Goal: Task Accomplishment & Management: Complete application form

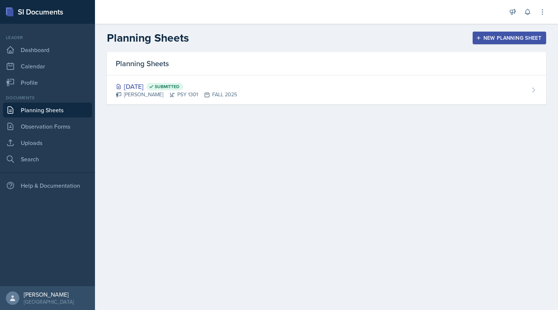
click at [519, 35] on div "New Planning Sheet" at bounding box center [510, 38] width 64 height 6
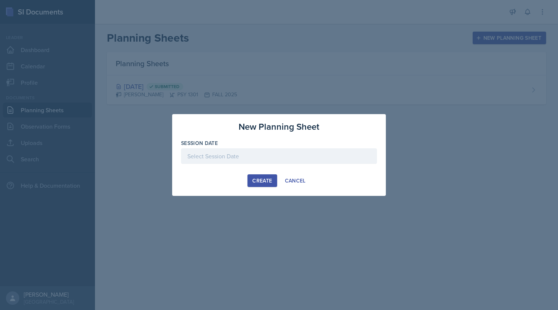
click at [253, 153] on div at bounding box center [279, 156] width 196 height 16
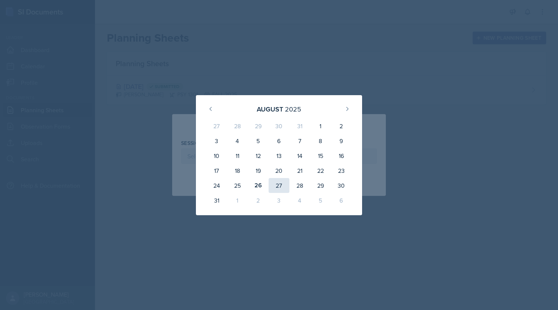
click at [279, 185] on div "27" at bounding box center [279, 185] width 21 height 15
type input "[DATE]"
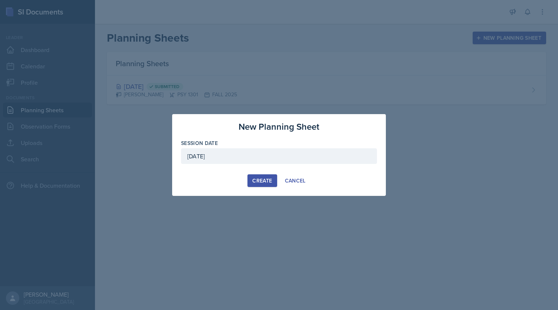
click at [264, 177] on div "Create" at bounding box center [263, 180] width 20 height 6
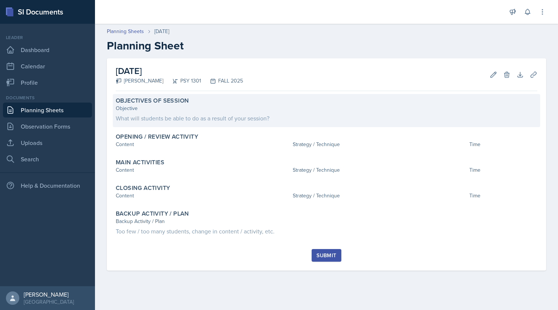
click at [203, 118] on div "What will students be able to do as a result of your session?" at bounding box center [327, 118] width 422 height 9
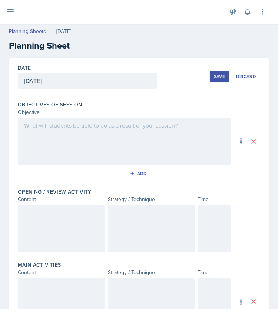
click at [53, 128] on div at bounding box center [124, 142] width 213 height 48
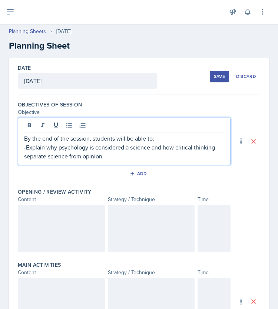
click at [111, 159] on p "-Explain why psychology is considered a science and how critical thinking separ…" at bounding box center [124, 152] width 201 height 18
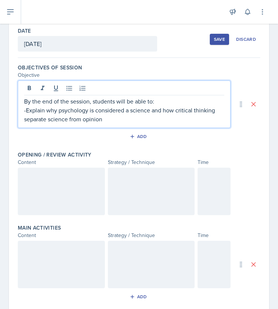
scroll to position [33, 0]
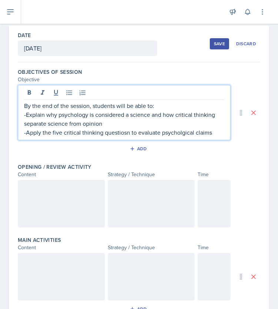
click at [125, 132] on p "-Apply the five critical thinking questiosn to evaluate psycholgical claims" at bounding box center [124, 132] width 201 height 9
click at [125, 133] on p "-Apply the five critical thinking question to evaluate psycholgical claims" at bounding box center [124, 132] width 201 height 9
click at [215, 132] on p "-Apply the five critical thinking questions to evaluate psychological claims" at bounding box center [124, 132] width 201 height 9
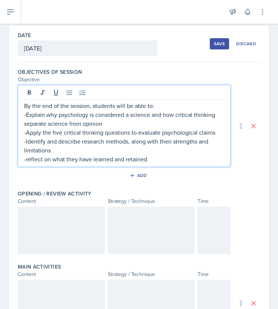
click at [40, 228] on div at bounding box center [61, 231] width 87 height 48
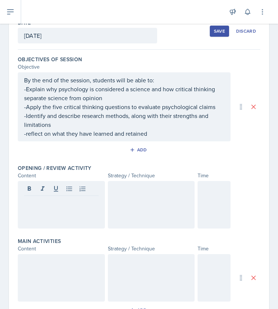
click at [40, 211] on div at bounding box center [61, 205] width 87 height 48
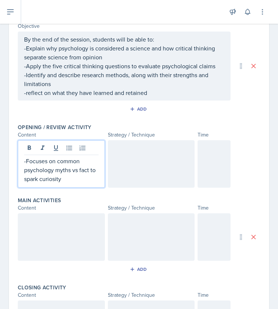
scroll to position [85, 0]
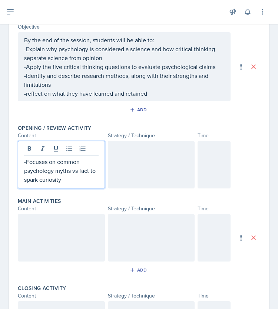
click at [140, 159] on div at bounding box center [151, 165] width 87 height 48
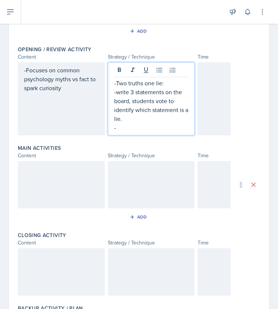
scroll to position [157, 0]
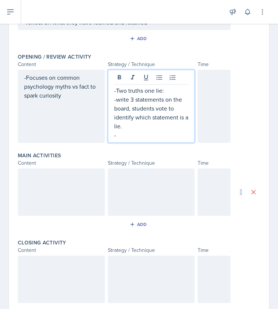
click at [114, 98] on p "-write 3 statements on the board, students vote to identify which statement is …" at bounding box center [151, 113] width 75 height 36
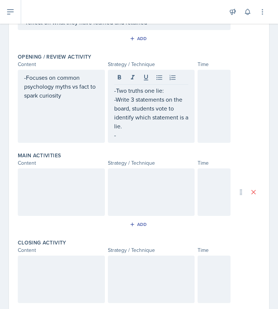
click at [120, 141] on div "-Two truths one lie: -Write 3 statements on the board, students vote to identif…" at bounding box center [151, 106] width 87 height 73
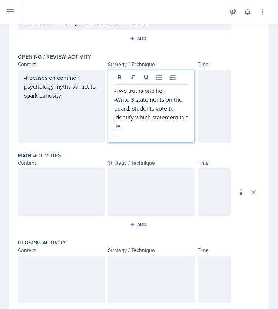
click at [122, 134] on p "-" at bounding box center [151, 135] width 75 height 9
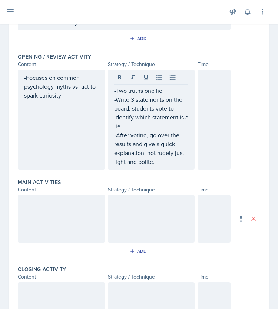
click at [213, 117] on div at bounding box center [214, 120] width 33 height 100
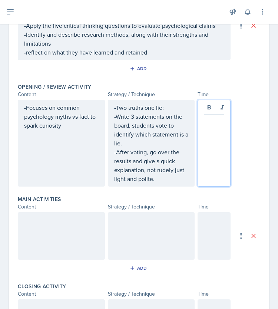
scroll to position [127, 0]
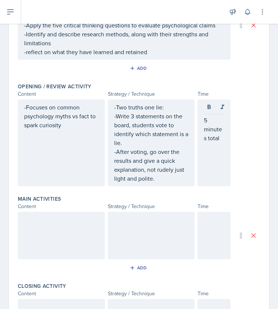
click at [63, 235] on div at bounding box center [61, 236] width 87 height 48
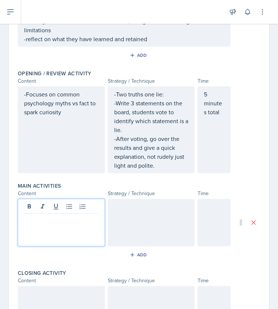
click at [59, 229] on div at bounding box center [61, 223] width 87 height 48
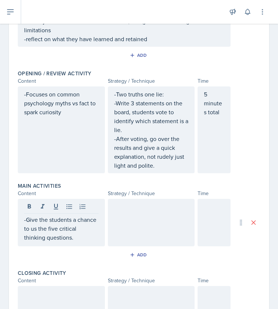
click at [82, 234] on p "-Give the students a chance to us the five critical thinking questions." at bounding box center [61, 228] width 75 height 27
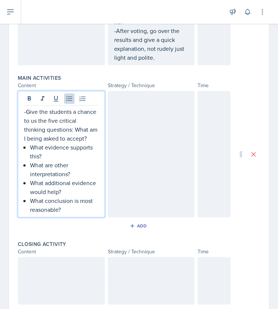
scroll to position [248, 0]
click at [30, 159] on p "What evidence supports this?" at bounding box center [64, 152] width 69 height 18
click at [75, 128] on p "-Give the students a chance to us the five critical thinking questions: What am…" at bounding box center [61, 126] width 75 height 36
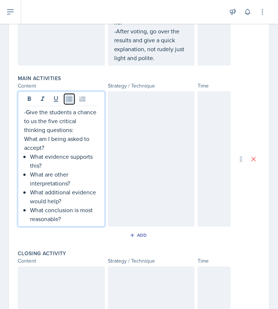
click at [70, 97] on icon at bounding box center [69, 98] width 7 height 7
click at [68, 217] on p "What conclusion is most reasonable?" at bounding box center [64, 215] width 69 height 18
click at [132, 150] on div at bounding box center [151, 159] width 87 height 136
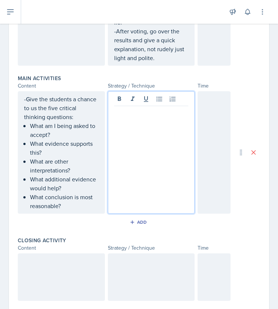
scroll to position [261, 0]
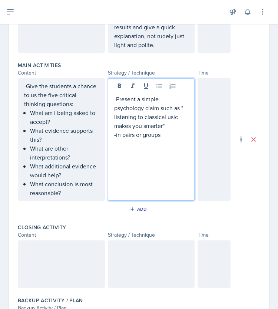
click at [166, 117] on p "-Present a simple psychology claim such as " listening to classical usic makes …" at bounding box center [151, 113] width 75 height 36
click at [163, 134] on p "-in pairs or groups" at bounding box center [151, 134] width 75 height 9
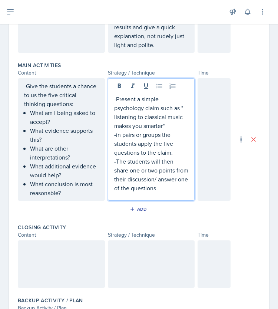
click at [143, 193] on p "-The students will then share one or two points from their discussion/ answer o…" at bounding box center [151, 175] width 75 height 36
click at [208, 121] on div at bounding box center [214, 139] width 33 height 123
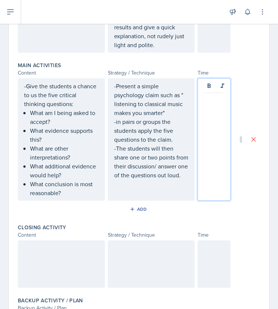
scroll to position [273, 0]
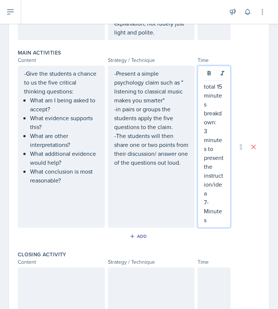
click at [198, 85] on div "total 15 minutes breakdown: 3 minutes to present the instruction/idea 7-Minutes" at bounding box center [214, 147] width 33 height 162
click at [204, 85] on p "total 15 minutes" at bounding box center [214, 95] width 20 height 27
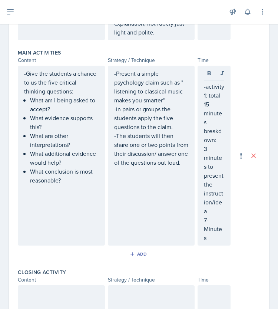
click at [23, 74] on div "-Give the students a chance to us the five critical thinking questions: What am…" at bounding box center [61, 156] width 87 height 180
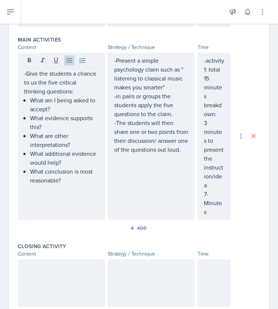
click at [23, 74] on div "-Give the students a chance to us the five critical thinking questions: What am…" at bounding box center [61, 136] width 87 height 167
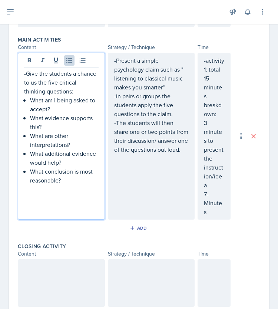
click at [22, 72] on div "-Give the students a chance to us the five critical thinking questions: What am…" at bounding box center [61, 136] width 87 height 167
click at [24, 72] on p "-Give the students a chance to us the five critical thinking questions:" at bounding box center [61, 82] width 75 height 27
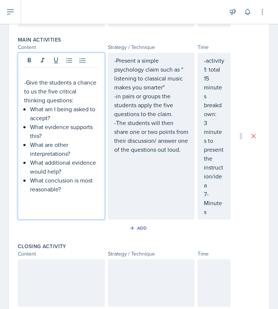
click at [24, 72] on p at bounding box center [61, 73] width 75 height 9
click at [110, 61] on div "-Present a simple psychology claim such as " listening to classical music makes…" at bounding box center [151, 136] width 87 height 167
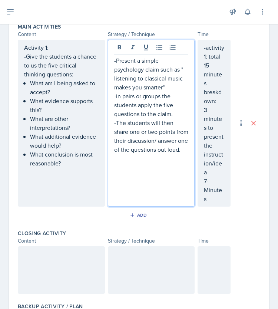
click at [114, 60] on p "-Present a simple psychology claim such as " listening to classical music makes…" at bounding box center [151, 74] width 75 height 36
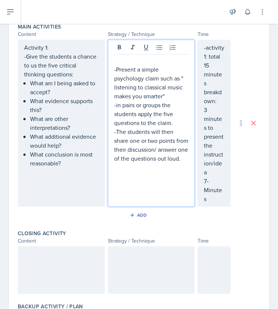
click at [114, 60] on p at bounding box center [151, 60] width 75 height 9
click at [210, 203] on p "7-Minutes" at bounding box center [214, 190] width 20 height 27
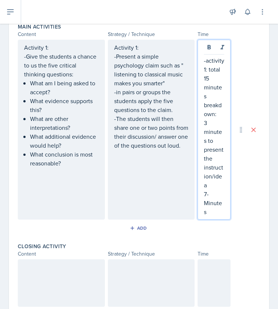
click at [211, 203] on p "7-Minutes" at bounding box center [214, 203] width 20 height 27
click at [206, 216] on p "7 Minutes" at bounding box center [214, 203] width 20 height 27
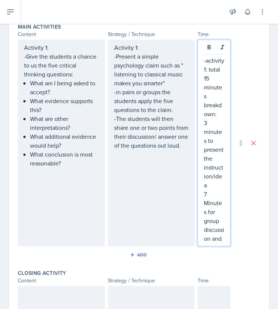
click at [220, 243] on p "7 Minutes for group discussion and" at bounding box center [214, 216] width 20 height 53
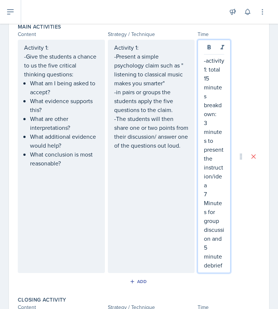
click at [42, 193] on div "Activity 1: -Give the students a chance to us the five critical thinking questi…" at bounding box center [61, 157] width 87 height 234
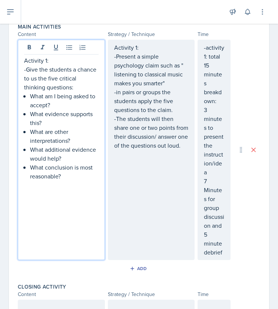
scroll to position [312, 0]
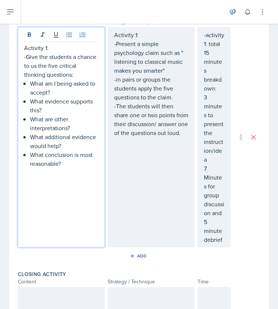
click at [49, 173] on div "Activity 1: -Give the students a chance to us the five critical thinking questi…" at bounding box center [61, 137] width 87 height 221
click at [79, 165] on p "What conclusion is most reasonable?" at bounding box center [64, 159] width 69 height 18
click at [119, 159] on div "Activity 1: -Present a simple psychology claim such as " listening to classical…" at bounding box center [151, 137] width 87 height 221
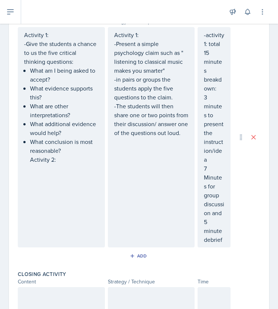
scroll to position [325, 0]
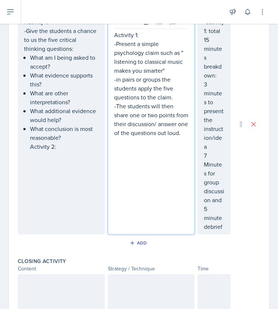
click at [119, 159] on div "Activity 1: -Present a simple psychology claim such as " listening to classical…" at bounding box center [151, 124] width 87 height 221
click at [172, 147] on div "Activity 1: -Present a simple psychology claim such as " listening to classical…" at bounding box center [151, 124] width 87 height 221
click at [166, 137] on p "-The students will then share one or two points from their discussion/ answer o…" at bounding box center [151, 120] width 75 height 36
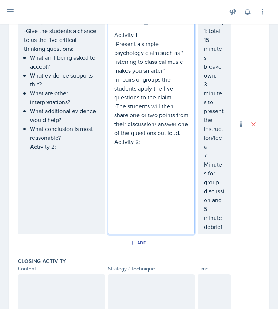
click at [41, 155] on div "Activity 1: -Give the students a chance to us the five critical thinking questi…" at bounding box center [61, 124] width 87 height 221
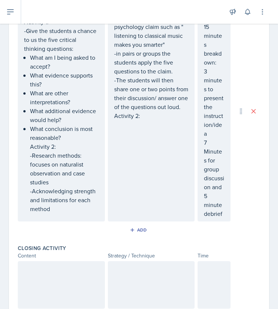
click at [139, 144] on div "Activity 1: -Present a simple psychology claim such as " listening to classical…" at bounding box center [151, 111] width 87 height 221
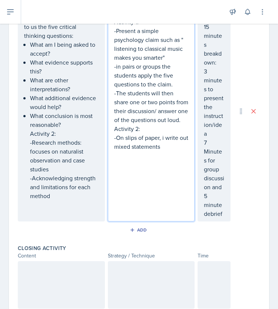
click at [162, 146] on p "-On slips of paper, i write out mixed statements" at bounding box center [151, 142] width 75 height 18
click at [177, 147] on p "-On slips of paper, I write out mixed statements" at bounding box center [151, 142] width 75 height 18
click at [173, 151] on p "-On slips of paper, I pass out mixed statements" at bounding box center [151, 142] width 75 height 18
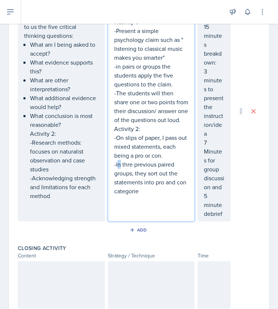
drag, startPoint x: 123, startPoint y: 170, endPoint x: 117, endPoint y: 174, distance: 7.6
click at [117, 174] on p "-In thre previous paired groups, they sort out the statements into pro and con …" at bounding box center [151, 178] width 75 height 36
click at [126, 173] on p "-In thre previous paired groups, they sort out the statements into pro and con …" at bounding box center [151, 178] width 75 height 36
click at [130, 173] on p "-In there previous paired groups, they sort out the statements into pro and con…" at bounding box center [151, 178] width 75 height 36
click at [156, 196] on p "-In their previous paired groups, they sort out the statements into pro and con…" at bounding box center [151, 178] width 75 height 36
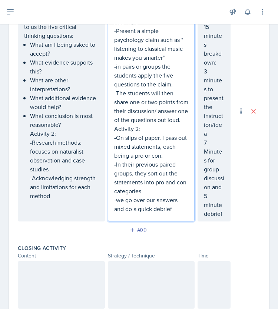
click at [218, 218] on p "7 Minutes for group discussion and 5 minute debrief" at bounding box center [214, 178] width 20 height 80
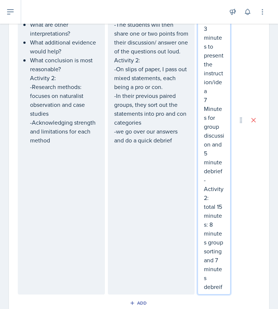
scroll to position [403, 0]
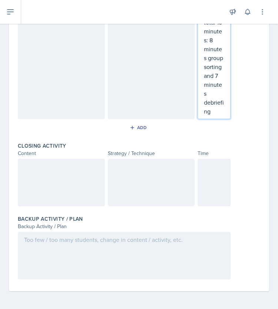
click at [68, 170] on div at bounding box center [61, 183] width 87 height 48
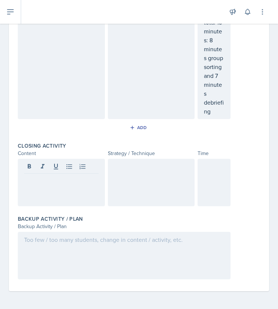
scroll to position [568, 0]
click at [70, 201] on div at bounding box center [61, 183] width 87 height 48
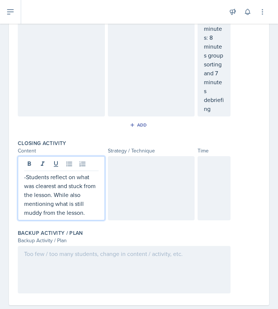
click at [86, 217] on p "-Students reflect on what was clearest and stuck from the lesson. While also me…" at bounding box center [61, 195] width 75 height 45
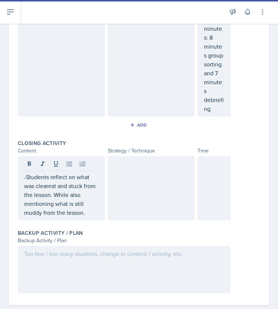
click at [131, 204] on div at bounding box center [151, 188] width 87 height 64
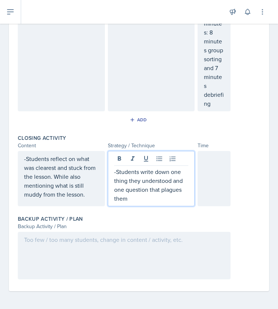
click at [126, 203] on p "-Students write down one thing they understood and one question that plagues th…" at bounding box center [151, 185] width 75 height 36
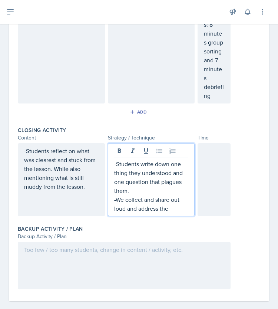
click at [175, 213] on p "-We collect and share out loud and address the" at bounding box center [151, 204] width 75 height 18
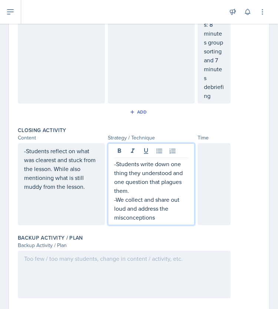
click at [214, 201] on div at bounding box center [214, 184] width 33 height 82
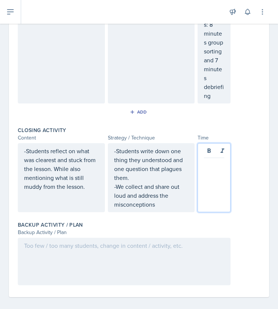
scroll to position [593, 0]
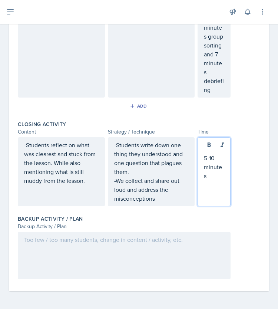
click at [82, 260] on div at bounding box center [124, 256] width 213 height 48
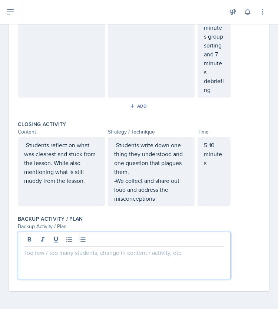
scroll to position [602, 0]
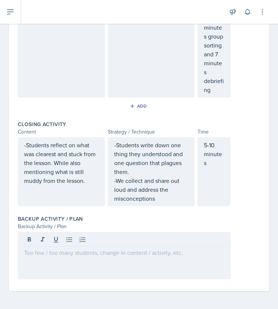
click at [69, 265] on div at bounding box center [124, 256] width 213 height 48
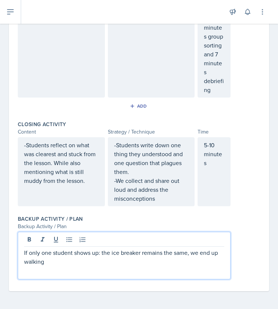
click at [192, 256] on p "If only one student shows up: the ice breaker remains the same, we end up walki…" at bounding box center [124, 257] width 201 height 18
click at [66, 261] on p "If only one student shows up: the ice breaker remains the same, for the main ac…" at bounding box center [124, 257] width 201 height 18
click at [125, 263] on p "If only one student shows up: the ice breaker remains the same, for the main ac…" at bounding box center [124, 257] width 201 height 18
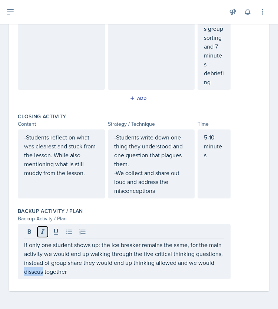
drag, startPoint x: 62, startPoint y: 281, endPoint x: 45, endPoint y: 235, distance: 49.1
click at [45, 235] on button at bounding box center [43, 232] width 10 height 10
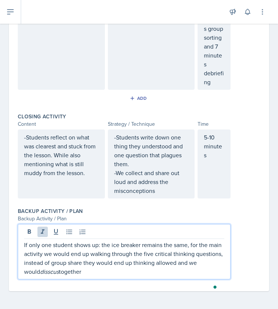
click at [59, 276] on em "disscus" at bounding box center [49, 272] width 19 height 8
click at [42, 239] on div at bounding box center [124, 233] width 201 height 12
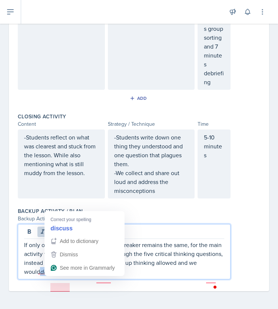
drag, startPoint x: 68, startPoint y: 282, endPoint x: 51, endPoint y: 280, distance: 17.1
click at [51, 276] on em "disscus" at bounding box center [49, 272] width 19 height 8
click at [88, 276] on p "If only one student shows up: the ice breaker remains the same, for the main ac…" at bounding box center [124, 259] width 201 height 36
drag, startPoint x: 71, startPoint y: 280, endPoint x: 53, endPoint y: 280, distance: 17.8
click at [53, 276] on p "If only one student shows up: the ice breaker remains the same, for the main ac…" at bounding box center [124, 259] width 201 height 36
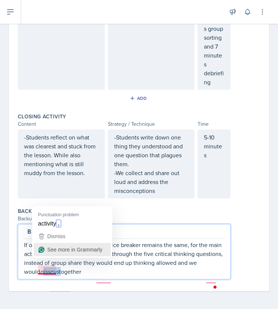
click at [41, 242] on div "Dismiss" at bounding box center [72, 236] width 71 height 11
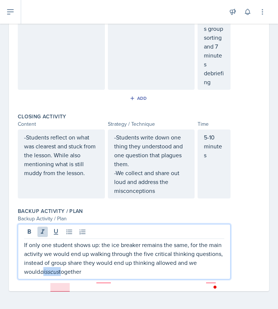
click at [53, 276] on em "disscus" at bounding box center [49, 272] width 19 height 8
drag, startPoint x: 69, startPoint y: 280, endPoint x: 51, endPoint y: 278, distance: 18.3
click at [51, 276] on em "discuss" at bounding box center [49, 272] width 19 height 8
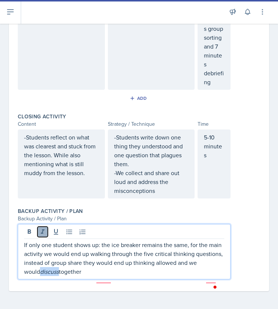
click at [41, 236] on icon at bounding box center [42, 231] width 7 height 7
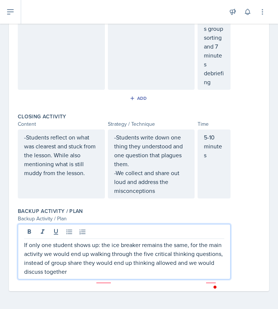
click at [97, 276] on p "If only one student shows up: the ice breaker remains the same, for the main ac…" at bounding box center [124, 259] width 201 height 36
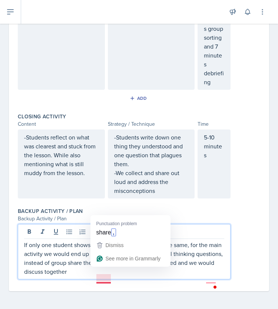
click at [105, 272] on p "If only one student shows up: the ice breaker remains the same, for the main ac…" at bounding box center [124, 259] width 201 height 36
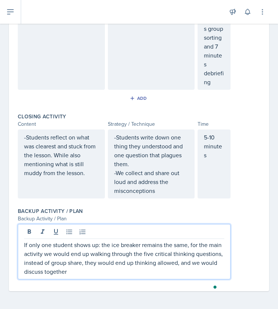
click at [65, 276] on p "If only one student shows up: the ice breaker remains the same, for the main ac…" at bounding box center [124, 259] width 201 height 36
click at [97, 276] on p "If only one student shows up: the ice breaker remains the same, for the main ac…" at bounding box center [124, 259] width 201 height 36
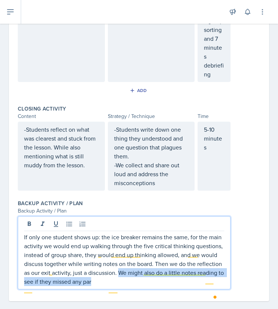
drag, startPoint x: 155, startPoint y: 289, endPoint x: 158, endPoint y: 301, distance: 13.0
click at [158, 286] on p "If only one student shows up: the ice breaker remains the same, for the main ac…" at bounding box center [124, 259] width 201 height 53
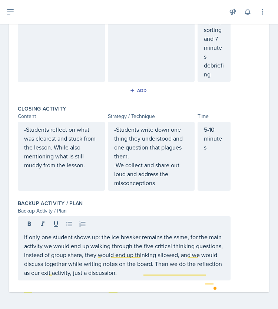
click at [157, 277] on p "If only one student shows up: the ice breaker remains the same, for the main ac…" at bounding box center [124, 255] width 201 height 45
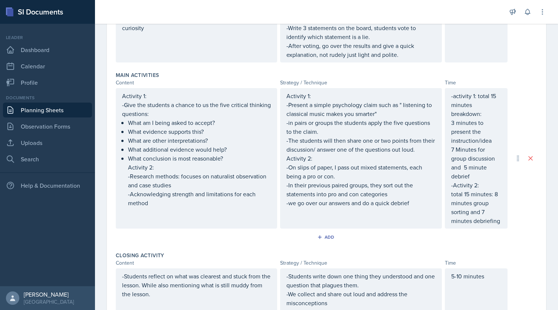
scroll to position [198, 0]
click at [393, 282] on p "-Students write down one thing they understood and one question that plagues th…" at bounding box center [361, 280] width 149 height 18
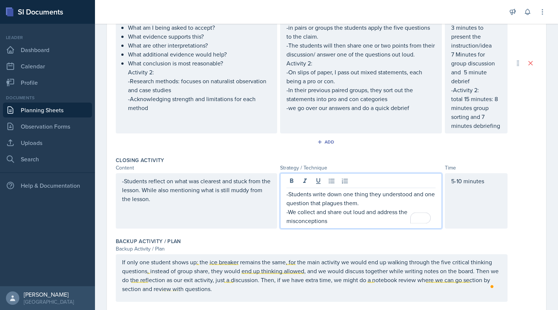
click at [472, 202] on div "5-10 minutes" at bounding box center [476, 200] width 63 height 55
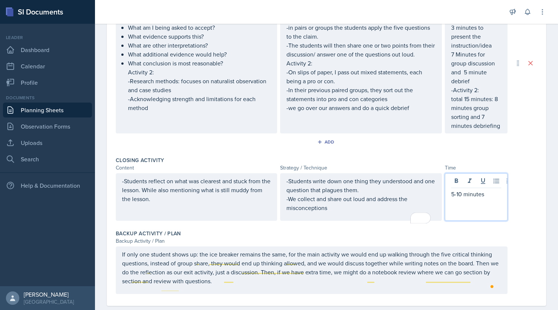
scroll to position [304, 0]
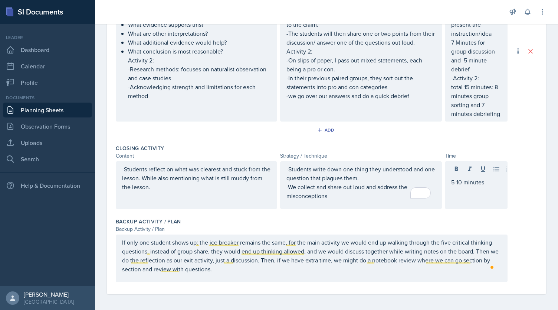
click at [240, 193] on div "-Students reflect on what was clearest and stuck from the lesson. While also me…" at bounding box center [197, 185] width 162 height 48
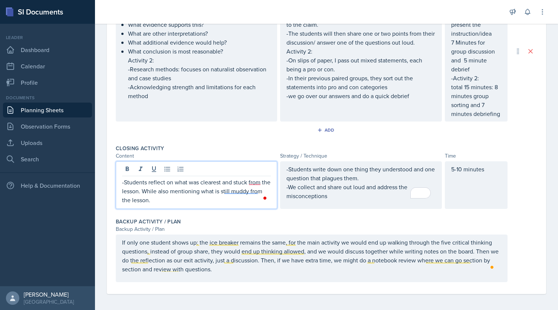
click at [250, 92] on li "What conclusion is most reasonable? Activity 2: -Research methods: focuses on n…" at bounding box center [199, 73] width 143 height 53
